Goal: Information Seeking & Learning: Learn about a topic

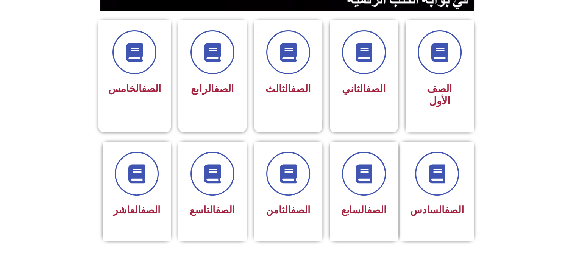
scroll to position [194, 0]
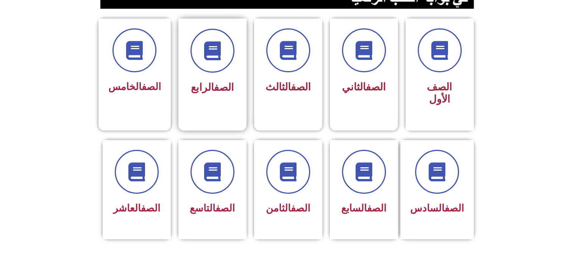
click at [200, 84] on span "الصف الرابع" at bounding box center [212, 87] width 43 height 12
click at [164, 98] on div "الصف الخامس" at bounding box center [134, 69] width 73 height 100
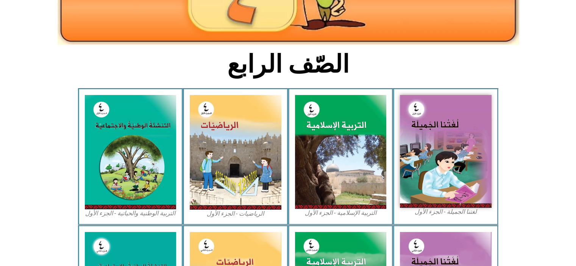
scroll to position [148, 0]
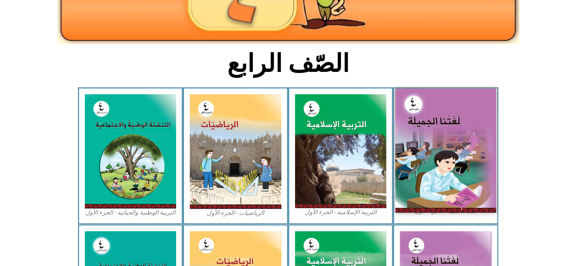
click at [478, 145] on img at bounding box center [445, 151] width 101 height 124
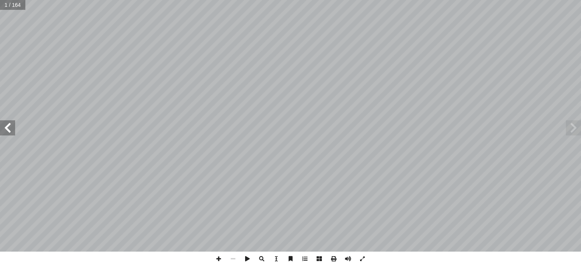
click at [6, 129] on span at bounding box center [7, 127] width 15 height 15
click at [10, 133] on span at bounding box center [7, 127] width 15 height 15
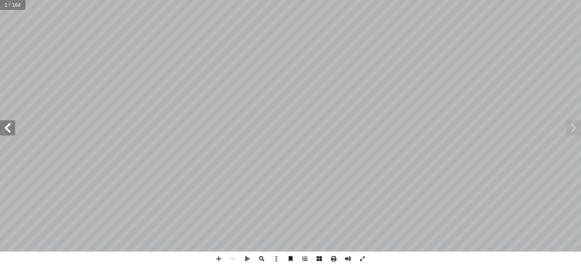
click at [10, 133] on span at bounding box center [7, 127] width 15 height 15
click at [9, 129] on span at bounding box center [7, 127] width 15 height 15
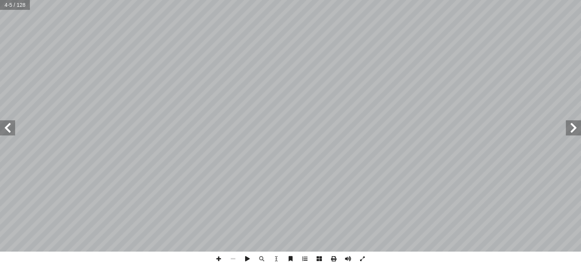
click at [6, 133] on span at bounding box center [7, 127] width 15 height 15
click at [569, 126] on span at bounding box center [573, 127] width 15 height 15
click at [8, 125] on span at bounding box center [7, 127] width 15 height 15
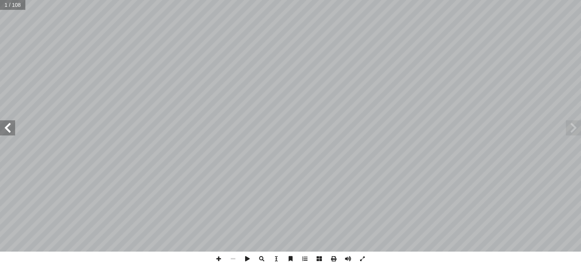
click at [8, 131] on span at bounding box center [7, 127] width 15 height 15
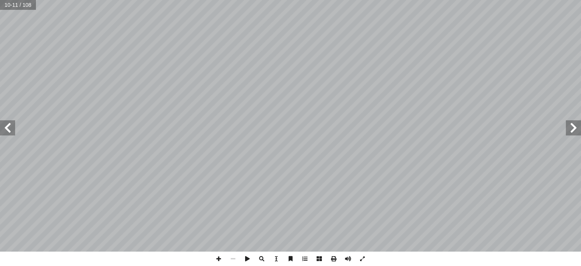
click at [574, 130] on span at bounding box center [573, 127] width 15 height 15
click at [3, 128] on span at bounding box center [7, 127] width 15 height 15
